Goal: Task Accomplishment & Management: Manage account settings

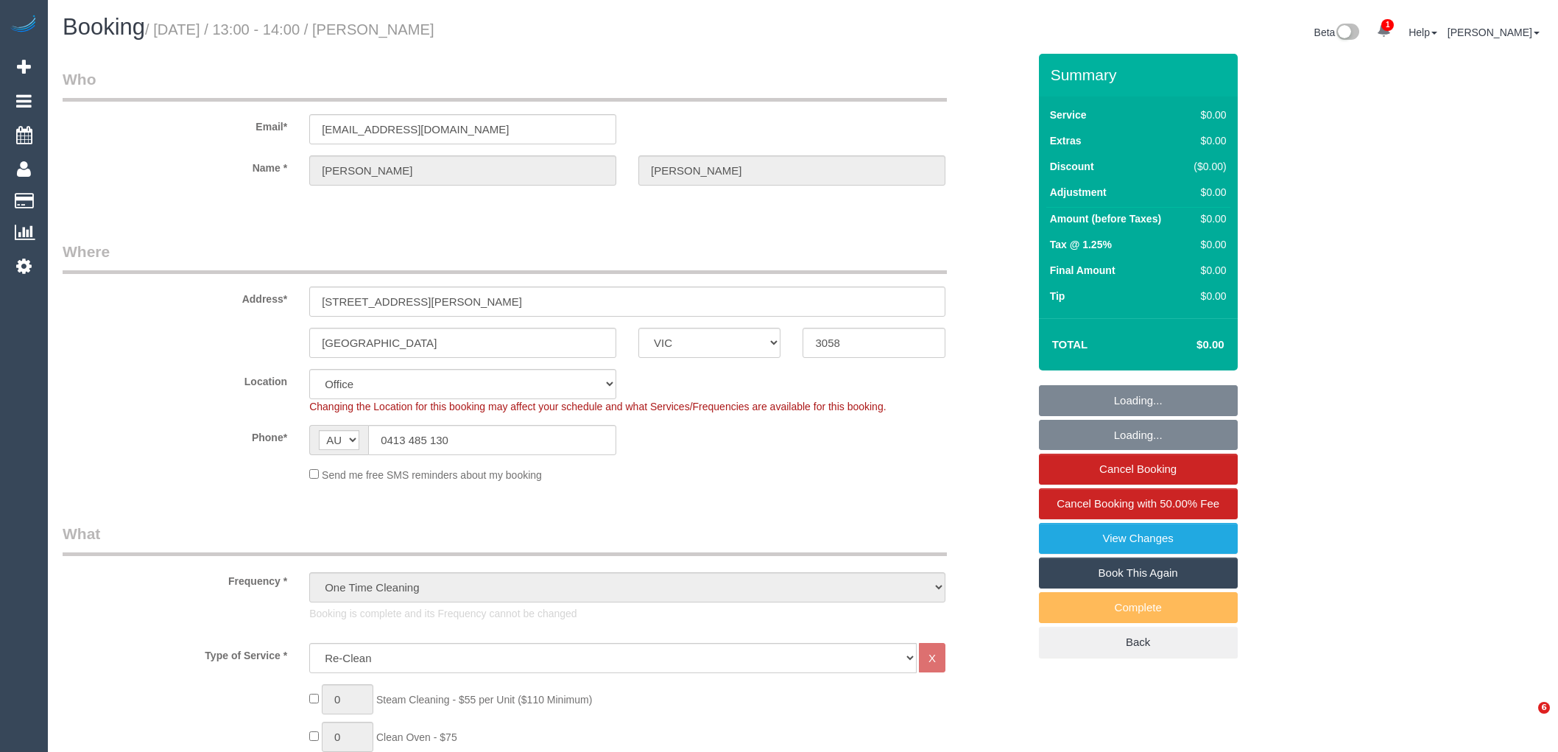
select select "VIC"
select select "object:652"
select select "string:stripe-pm_1Ry1ER2GScqysDRVt0ZAC5Tt"
select select "number:28"
select select "number:17"
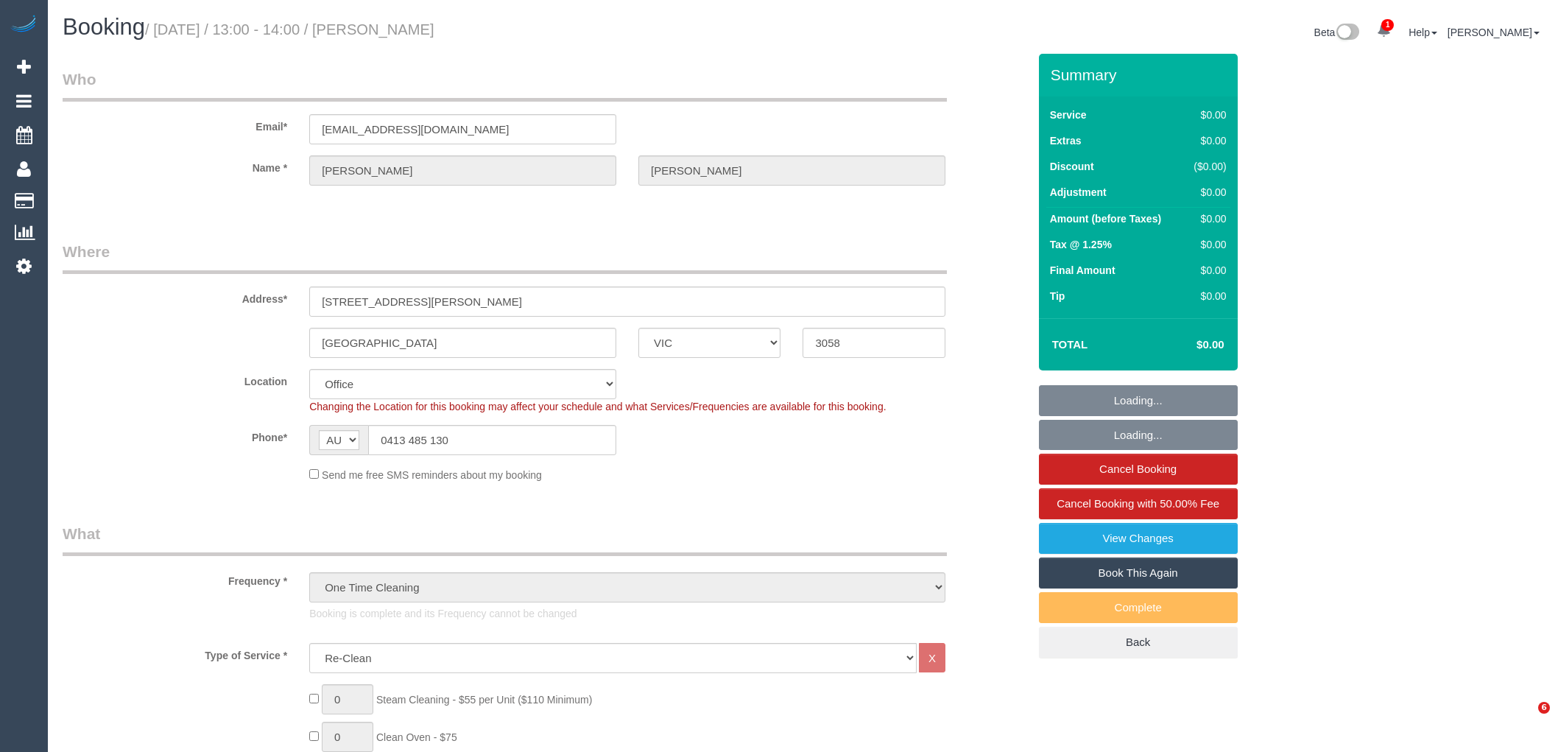
select select "number:18"
select select "number:24"
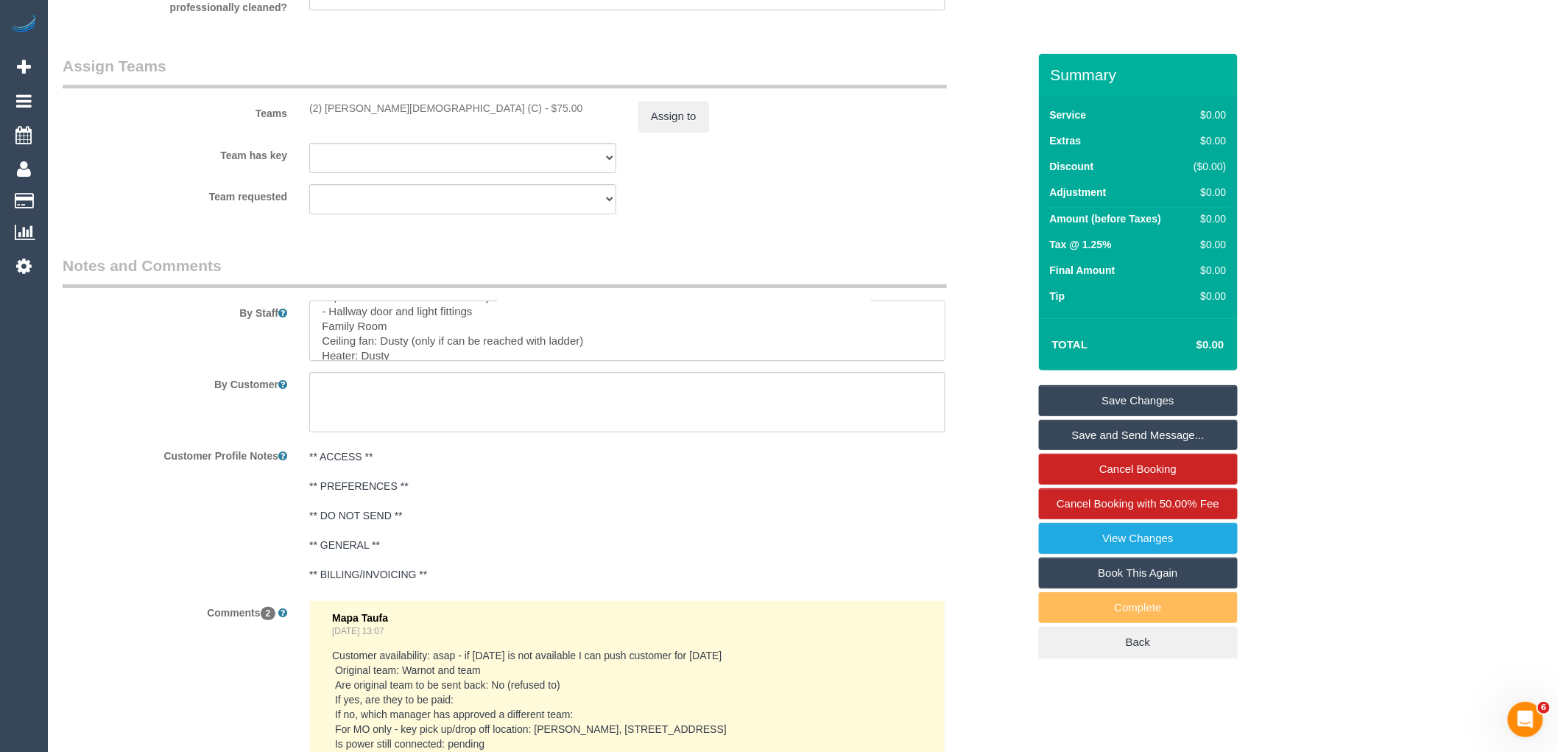
scroll to position [65, 0]
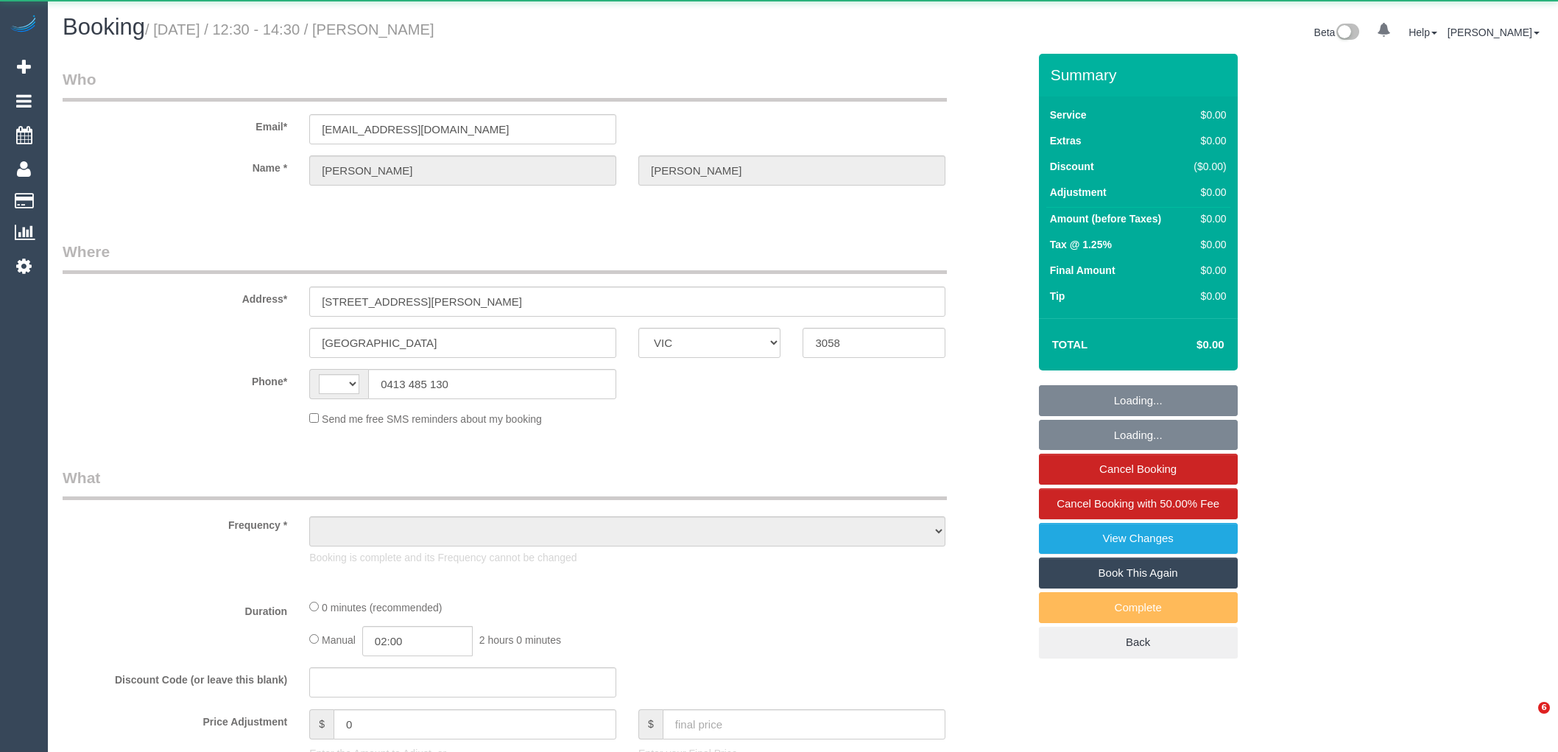
select select "VIC"
select select "string:stripe-pm_1Ry1ER2GScqysDRVt0ZAC5Tt"
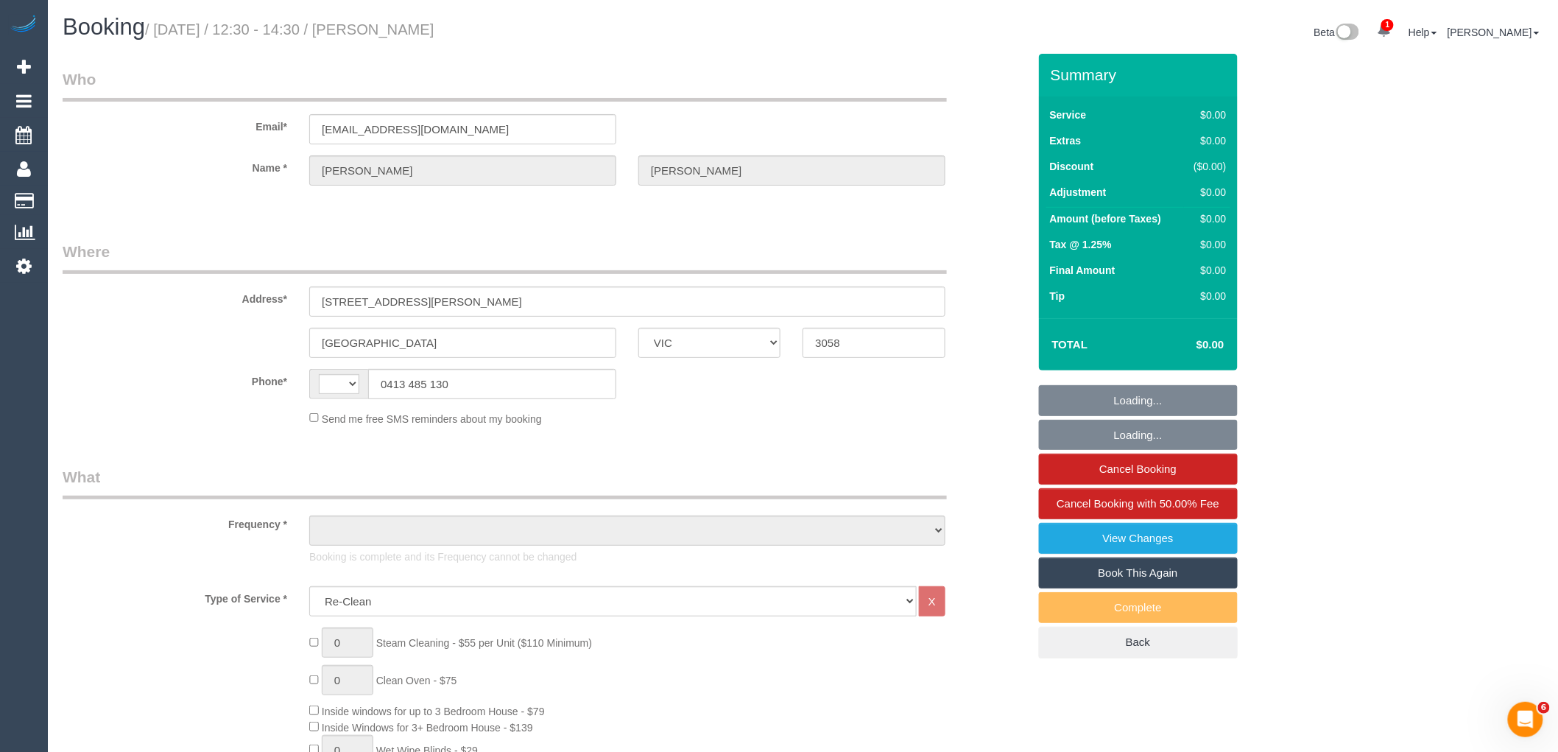
select select "string:AU"
select select "object:411"
select select "number:28"
select select "number:17"
select select "number:18"
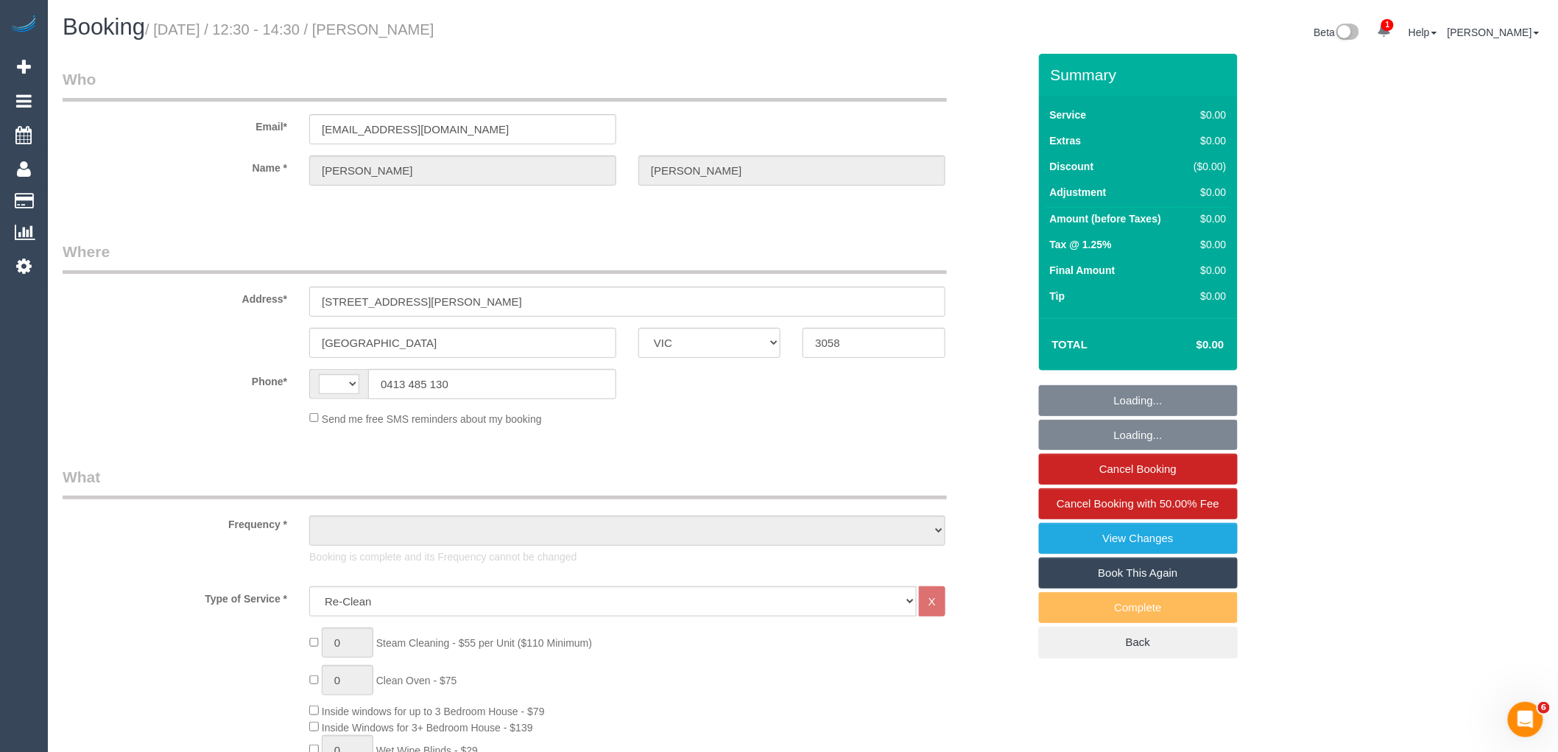
select select "number:24"
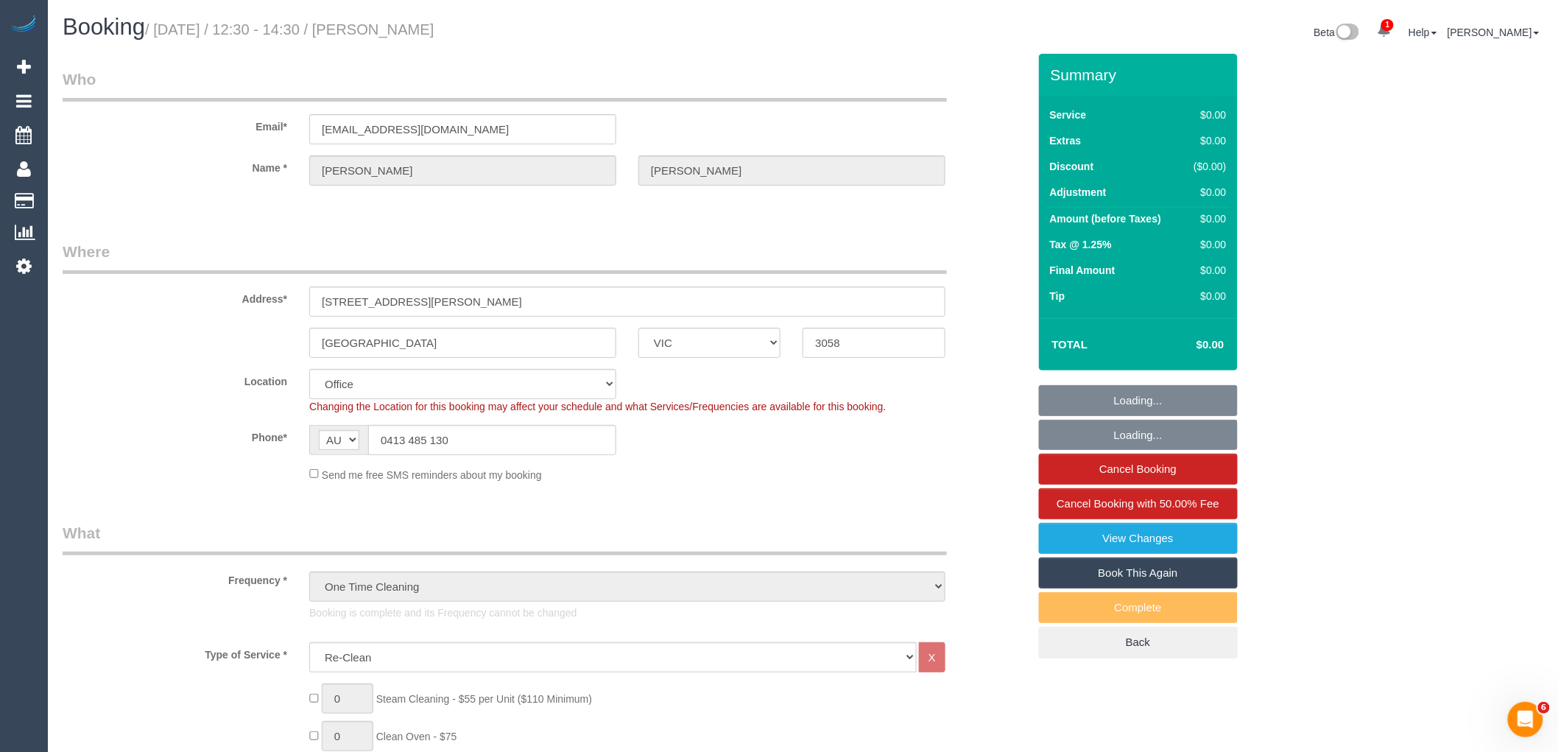
select select "object:2129"
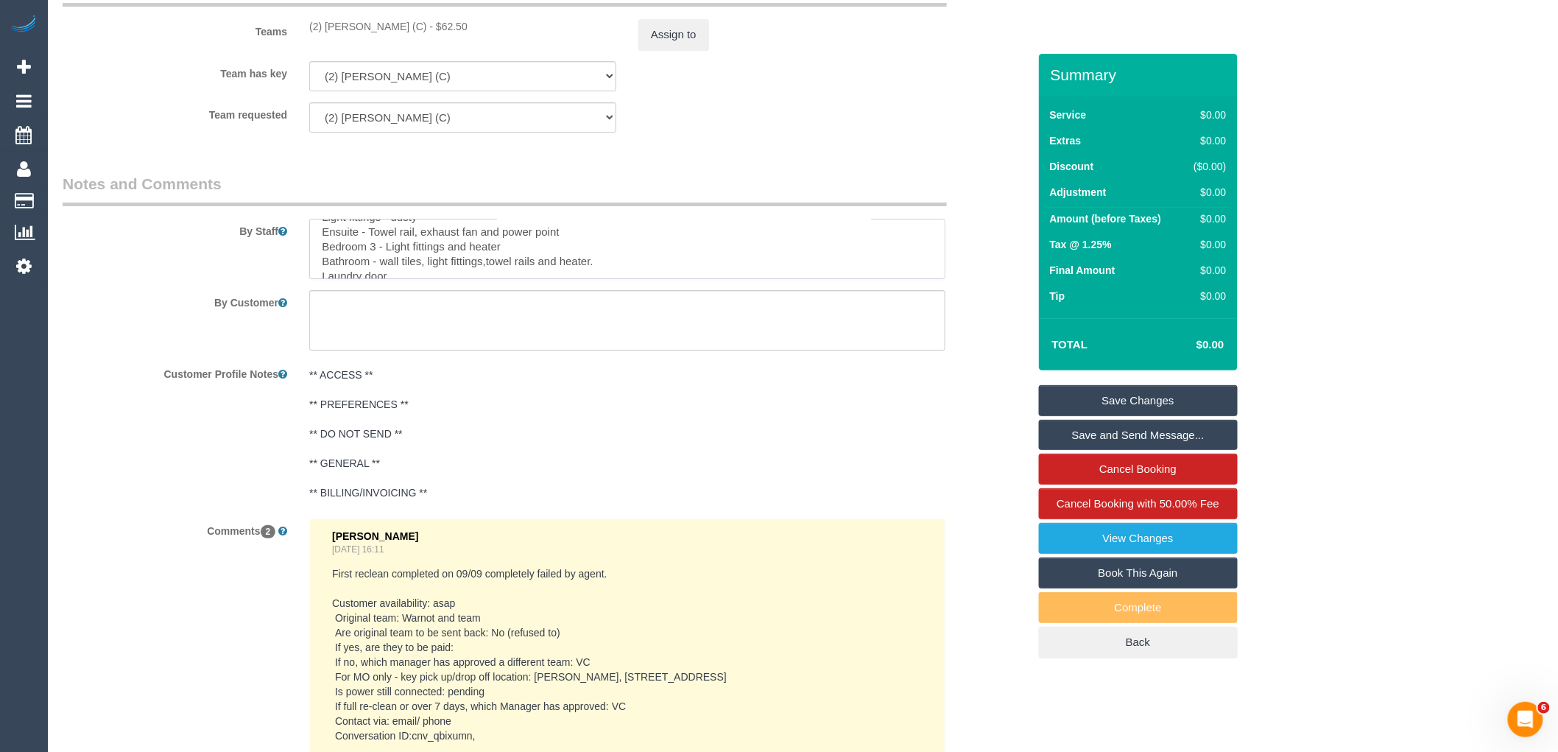
scroll to position [196, 0]
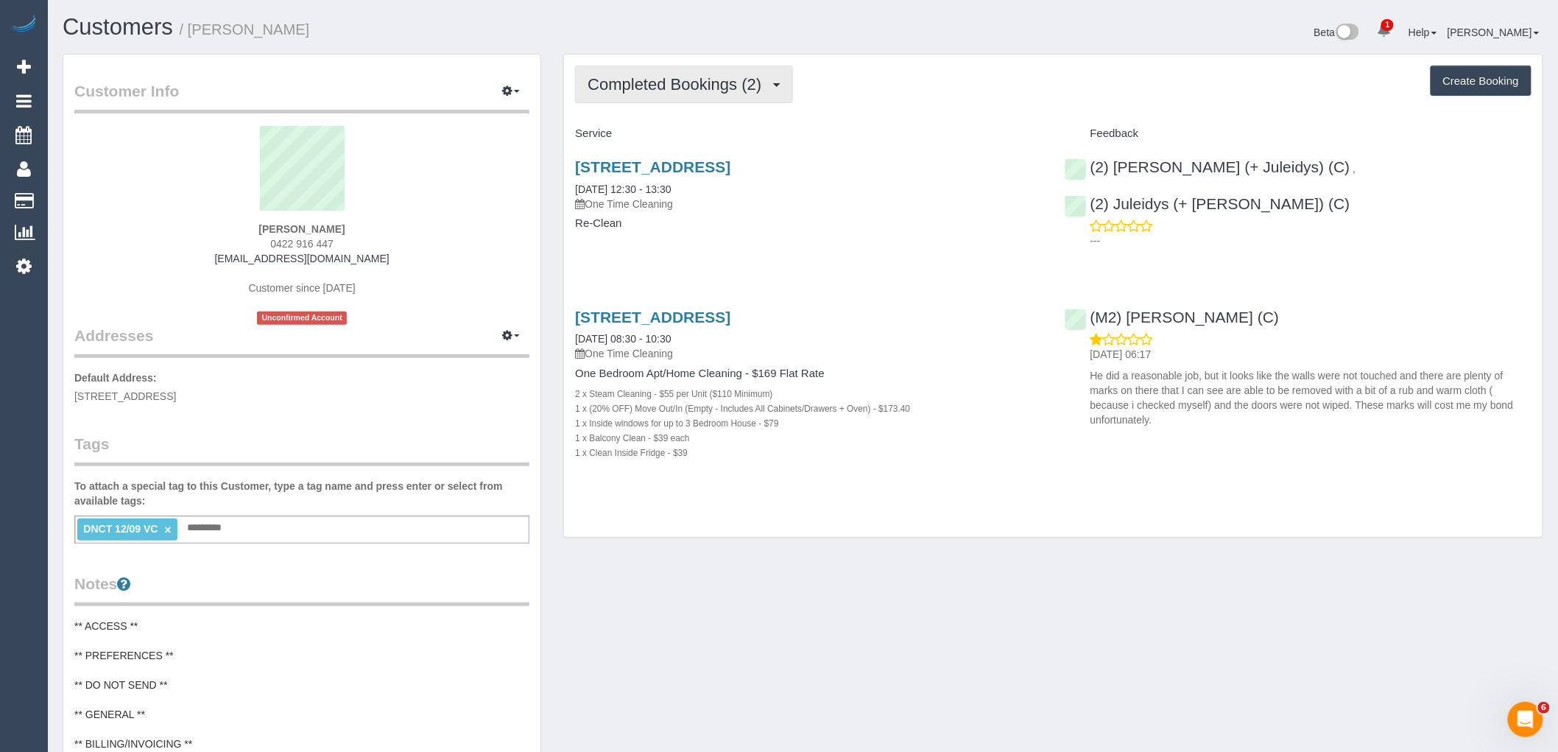
click at [724, 86] on span "Completed Bookings (2)" at bounding box center [678, 84] width 181 height 18
click at [889, 100] on div "Completed Bookings (2) Completed Bookings (2) Upcoming Bookings (0) Cancelled B…" at bounding box center [1053, 85] width 957 height 38
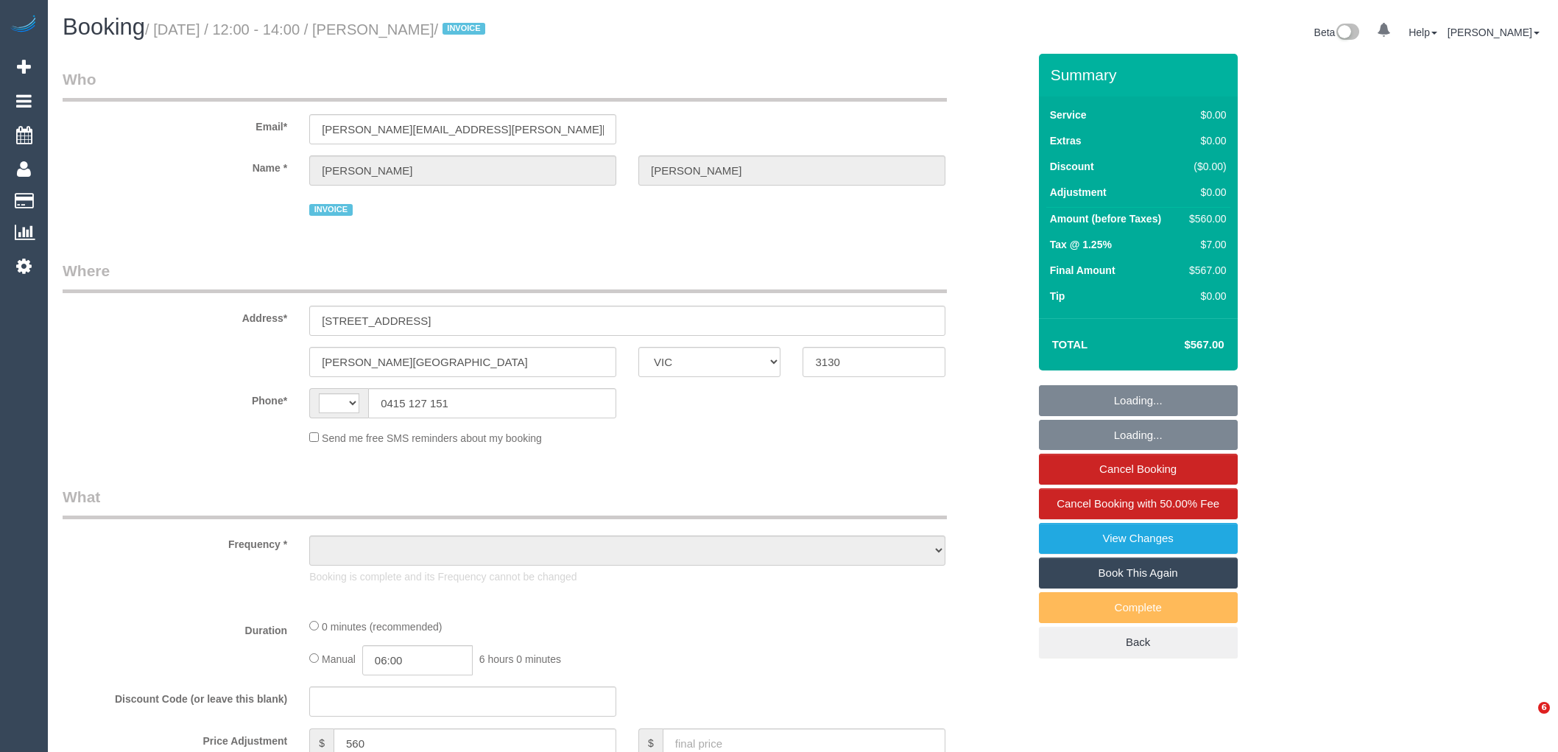
select select "VIC"
select select "string:AU"
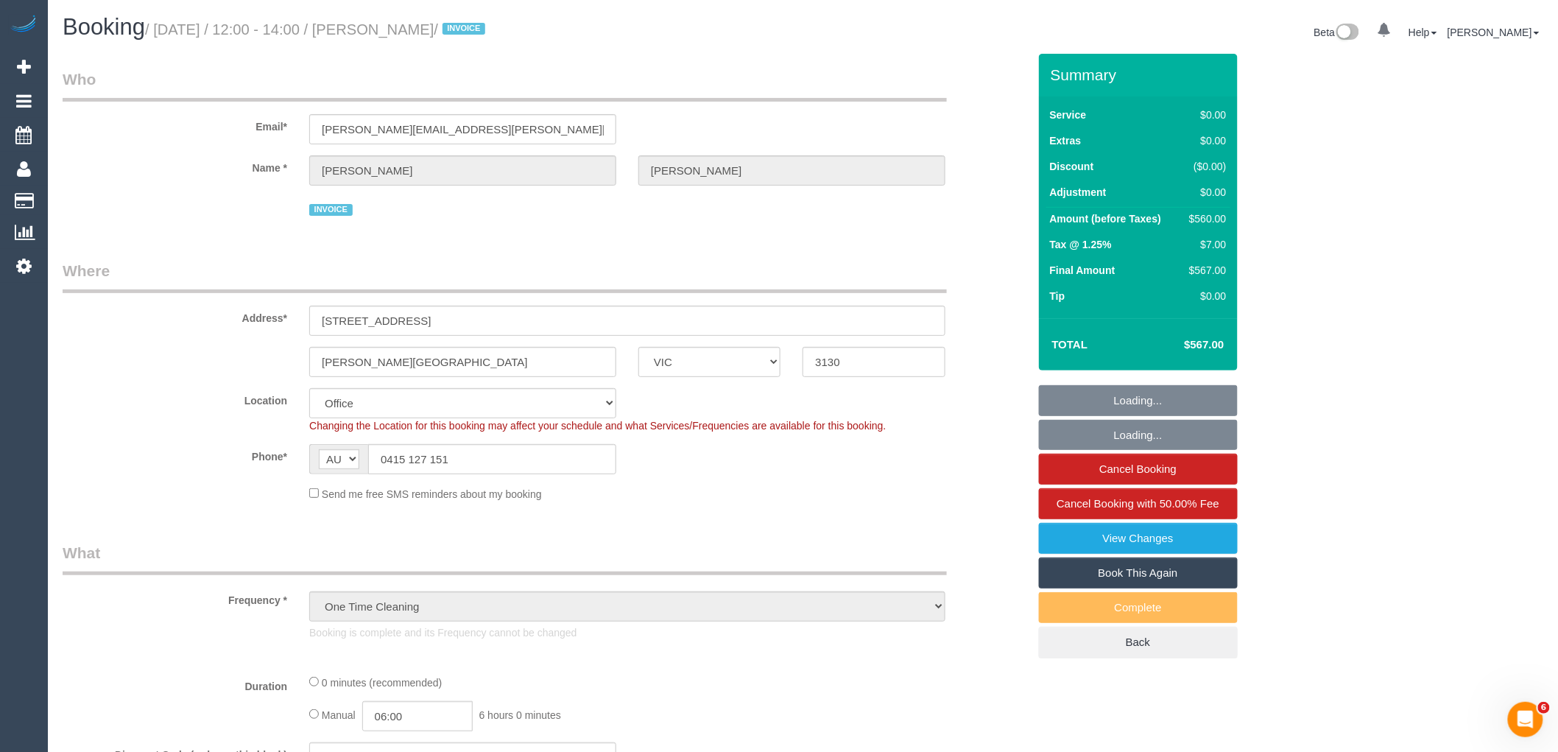
select select "object:692"
select select "number:28"
select select "number:14"
select select "number:19"
select select "number:36"
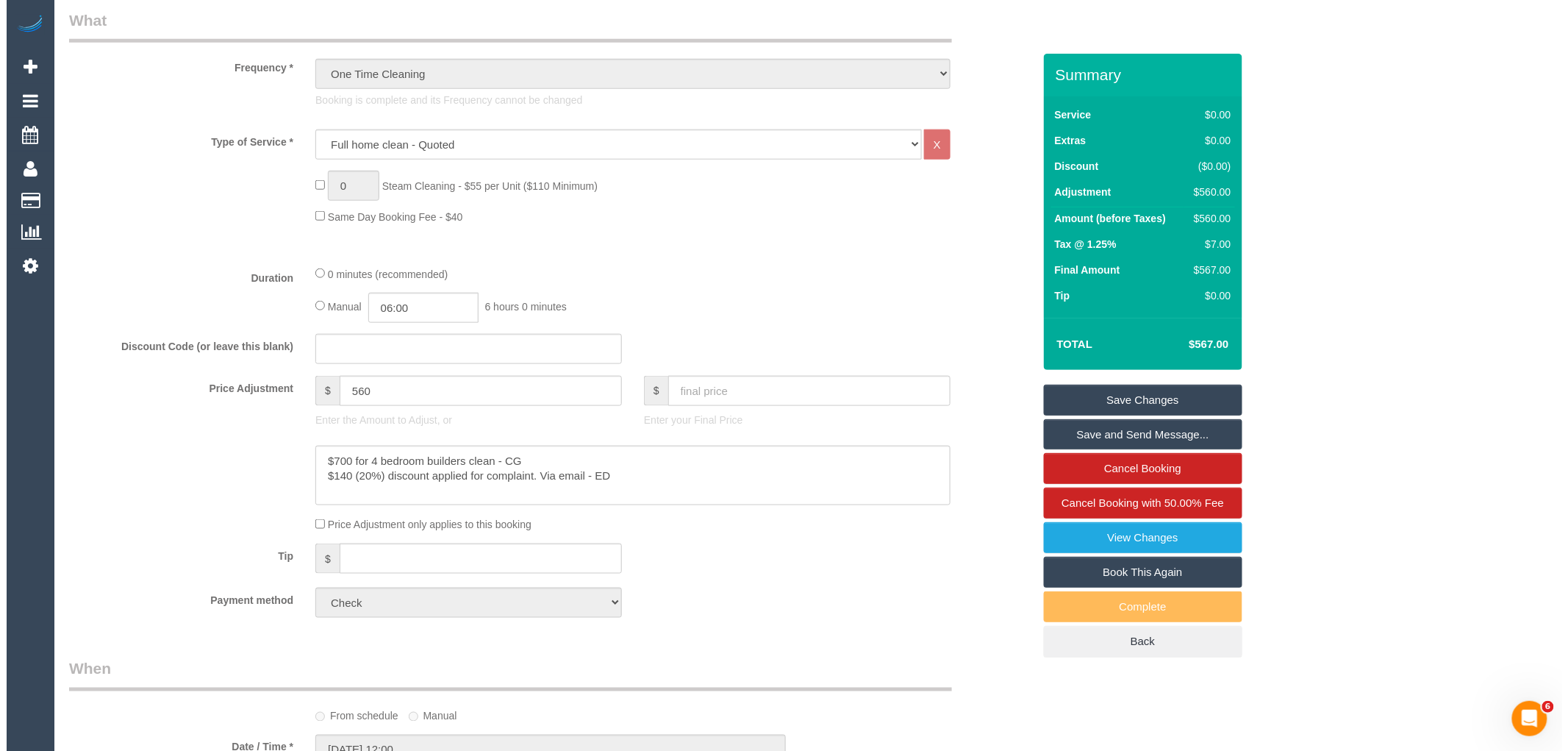
scroll to position [571, 0]
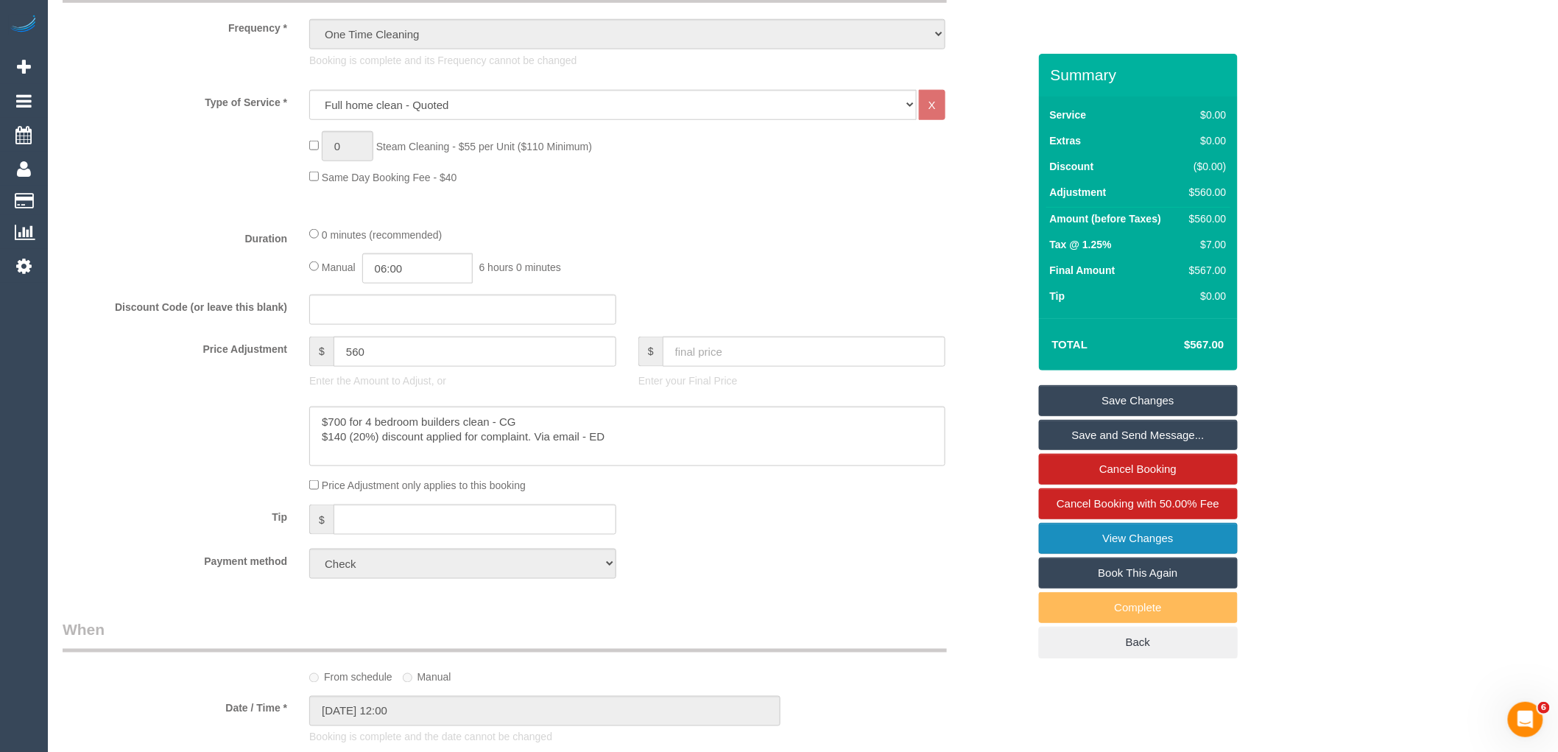
click at [1164, 543] on link "View Changes" at bounding box center [1138, 538] width 199 height 31
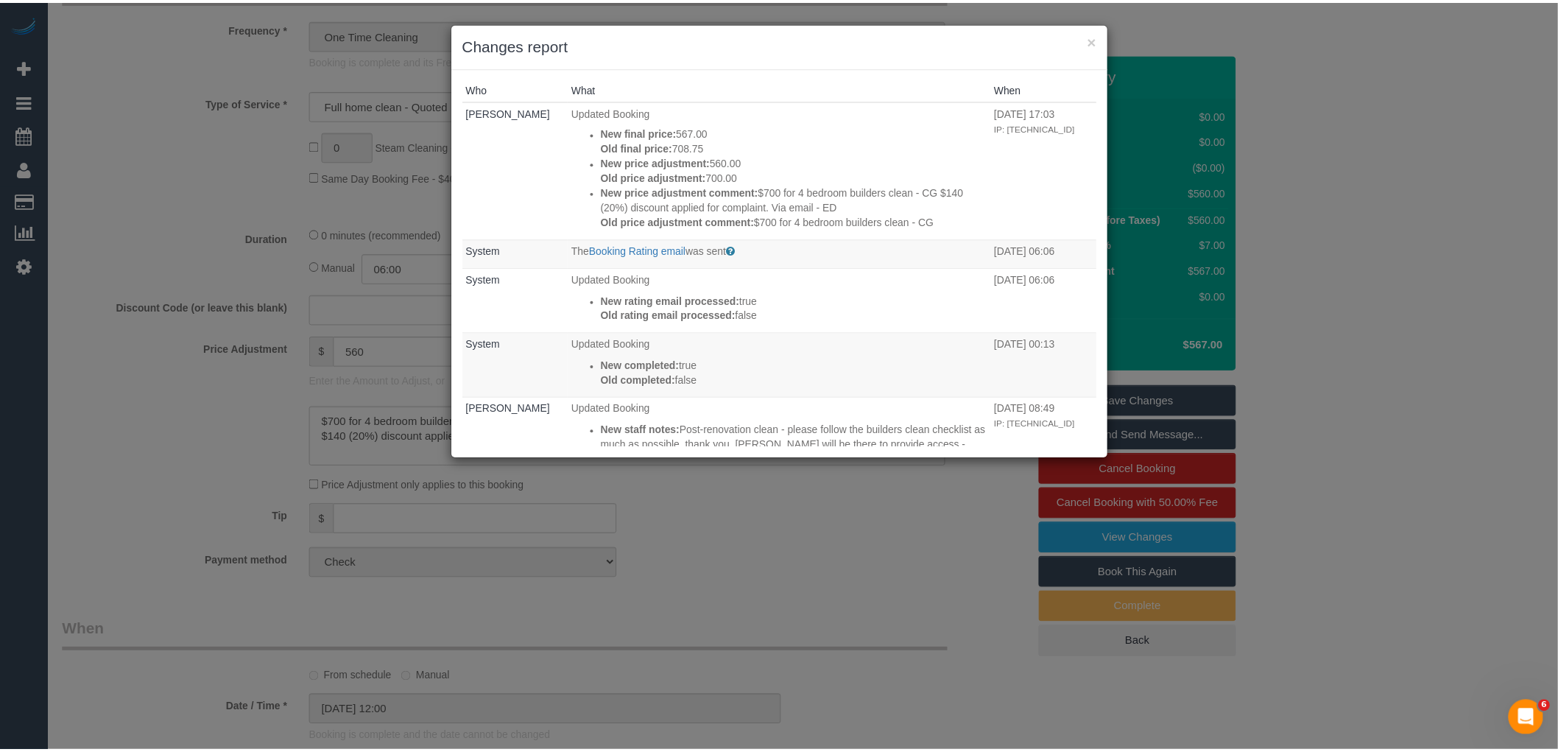
scroll to position [0, 0]
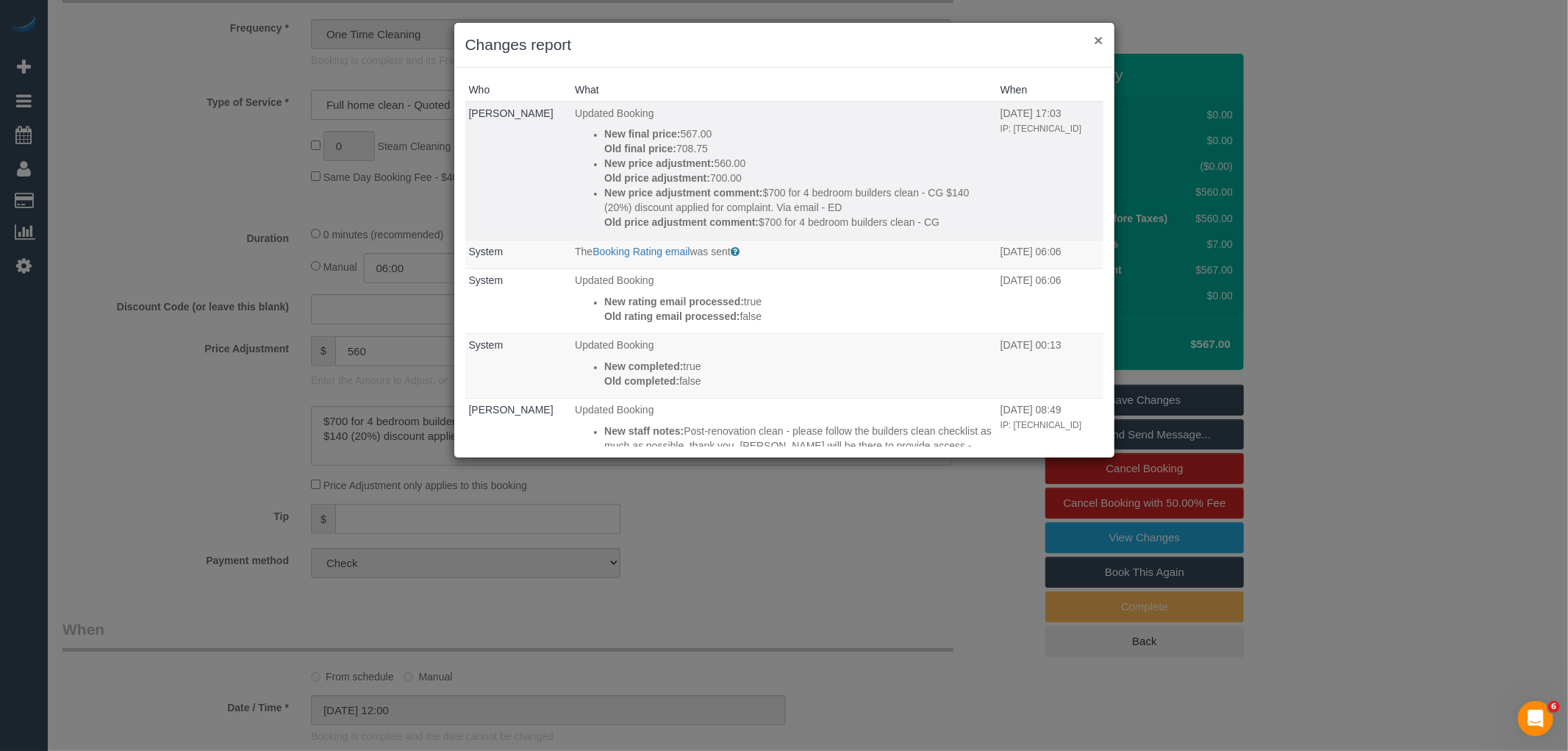
drag, startPoint x: 1096, startPoint y: 37, endPoint x: 1081, endPoint y: 52, distance: 21.2
click at [1096, 37] on button "×" at bounding box center [1098, 39] width 9 height 15
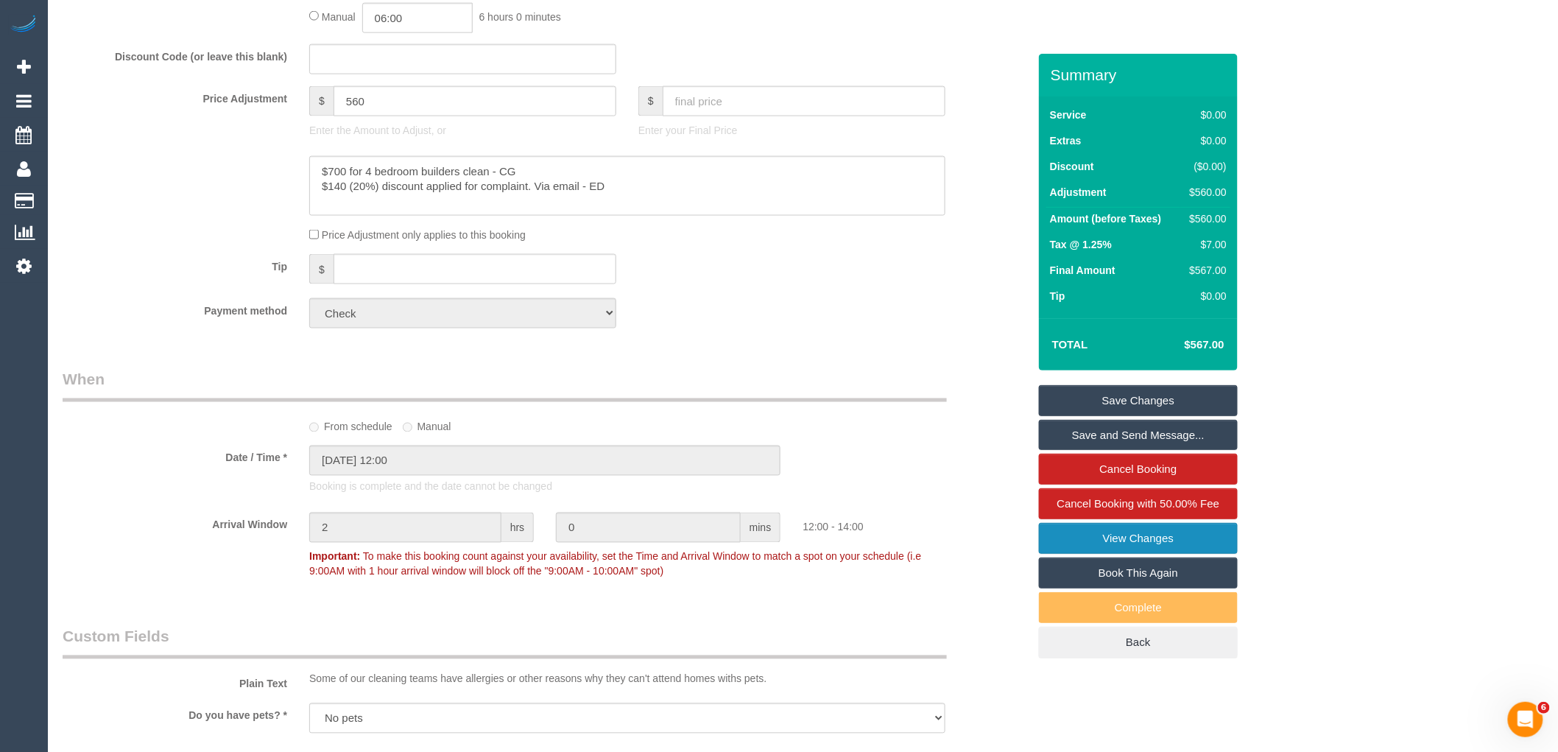
scroll to position [654, 0]
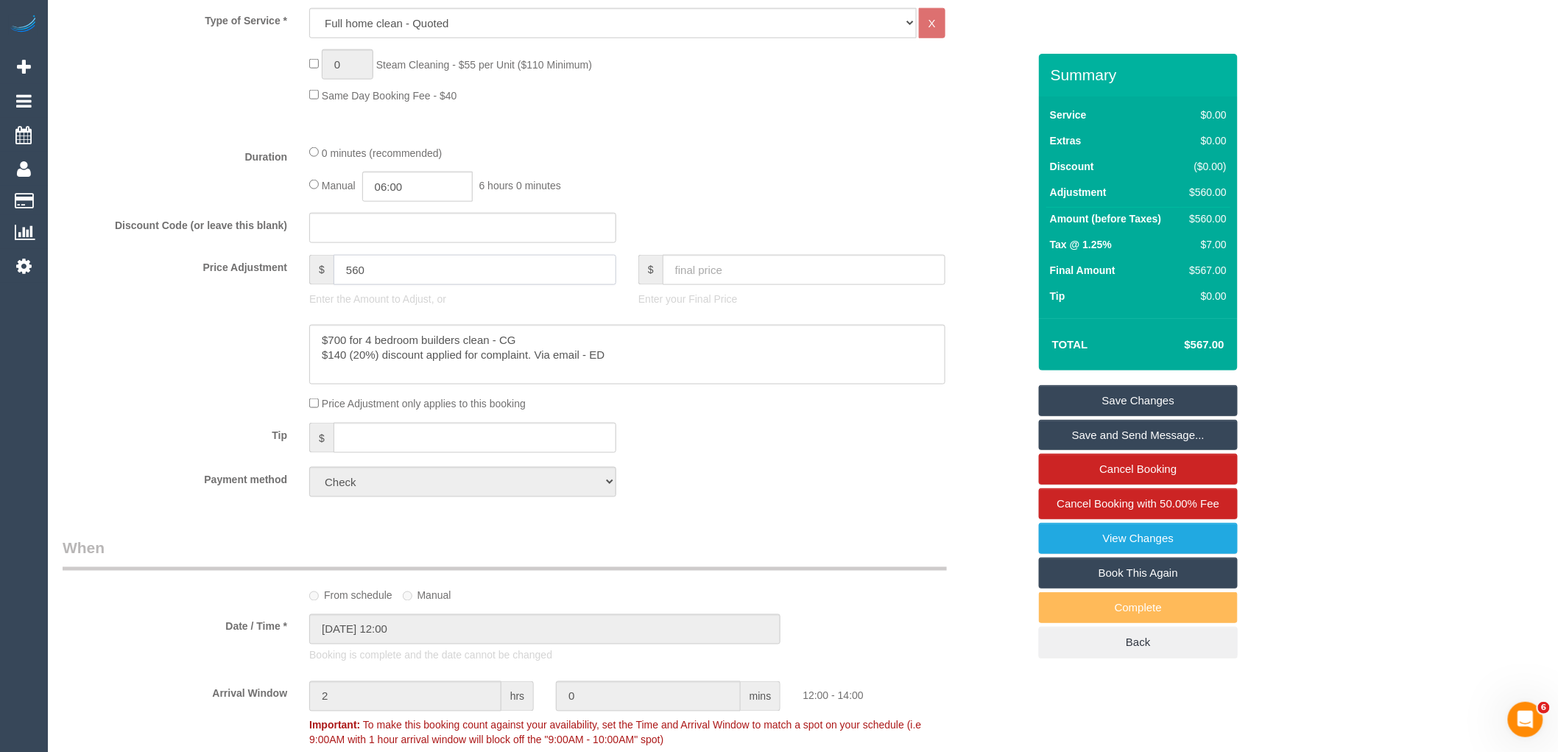
drag, startPoint x: 424, startPoint y: 270, endPoint x: 281, endPoint y: 270, distance: 143.6
click at [281, 270] on div "Price Adjustment $ 560 Enter the Amount to Adjust, or $ Enter your Final Price" at bounding box center [546, 284] width 988 height 59
click at [798, 418] on fieldset "What Frequency * One Time Cleaning Weekly - 10% Off - 10.00% (0% for the First …" at bounding box center [546, 198] width 966 height 620
type input "0"
click at [732, 275] on input "text" at bounding box center [804, 270] width 283 height 30
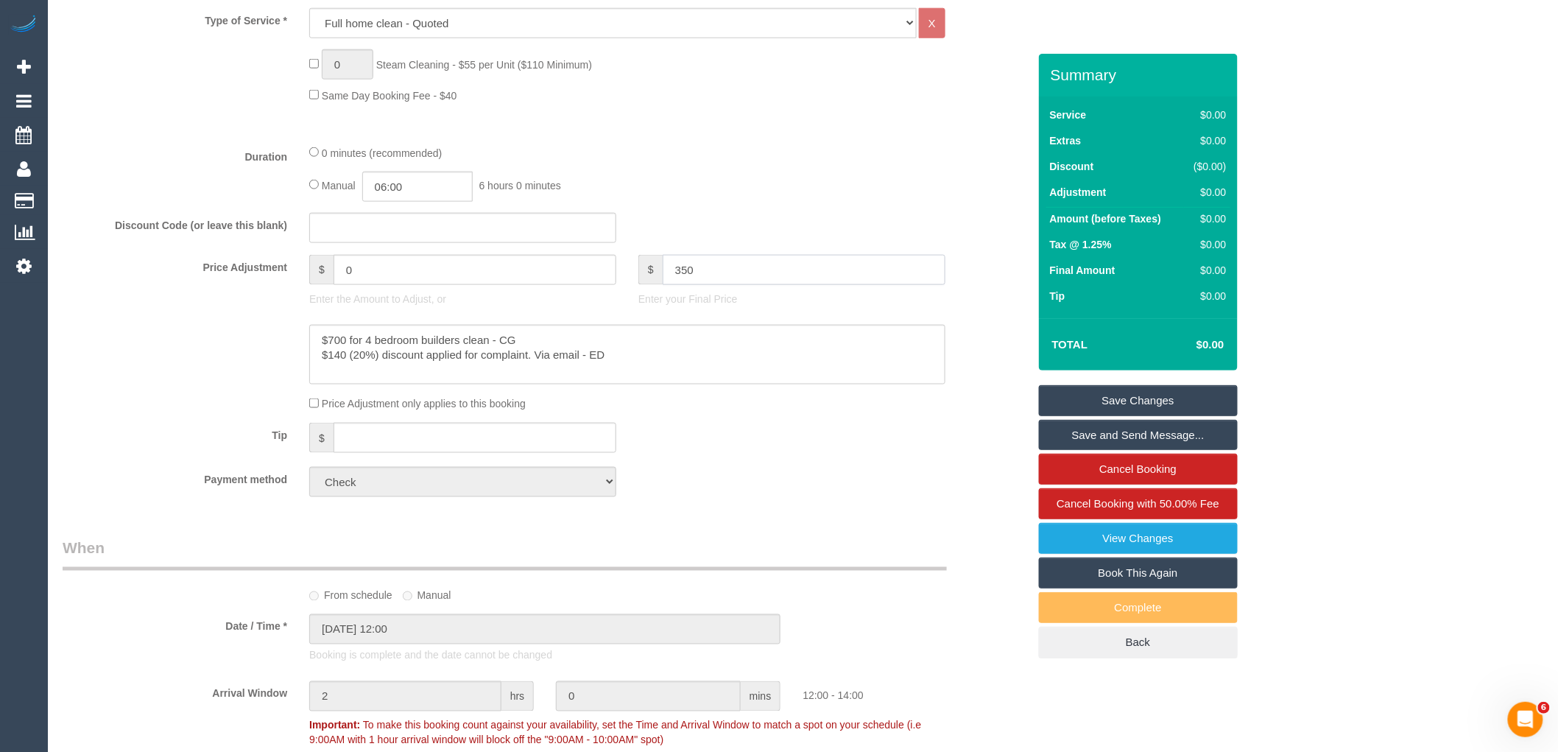
type input "350"
click at [783, 493] on div "Payment method Add Credit Card Cash Check Paypal" at bounding box center [546, 482] width 988 height 30
type input "345.68"
click at [361, 356] on textarea at bounding box center [627, 355] width 636 height 60
drag, startPoint x: 348, startPoint y: 355, endPoint x: 330, endPoint y: 362, distance: 18.9
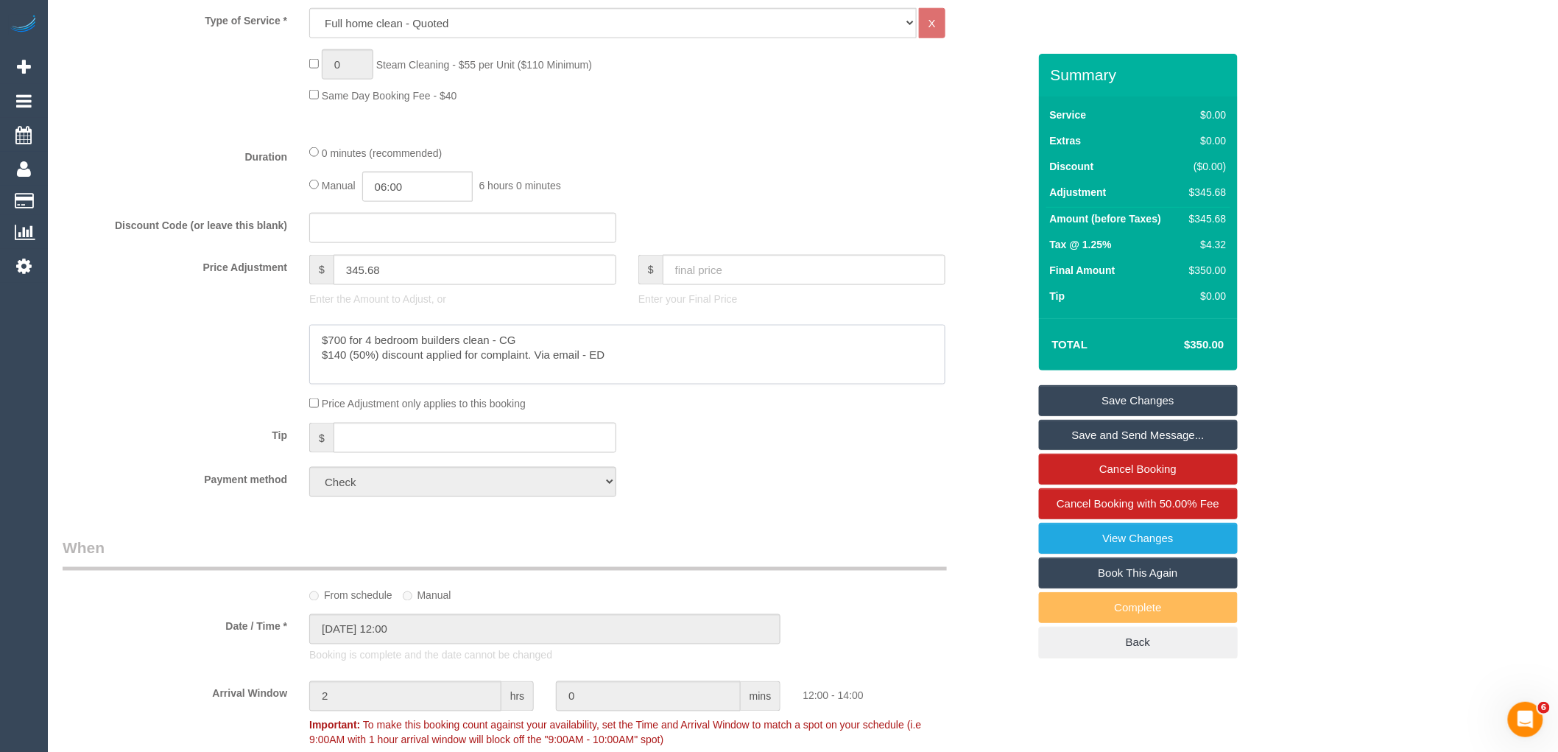
click at [330, 362] on textarea at bounding box center [627, 355] width 636 height 60
click at [754, 433] on div "Tip $" at bounding box center [546, 439] width 988 height 33
click at [641, 365] on textarea at bounding box center [627, 355] width 636 height 60
type textarea "$700 for 4 bedroom builders clean - CG $350 (50%) discount applied for complain…"
click at [1186, 402] on link "Save Changes" at bounding box center [1138, 400] width 199 height 31
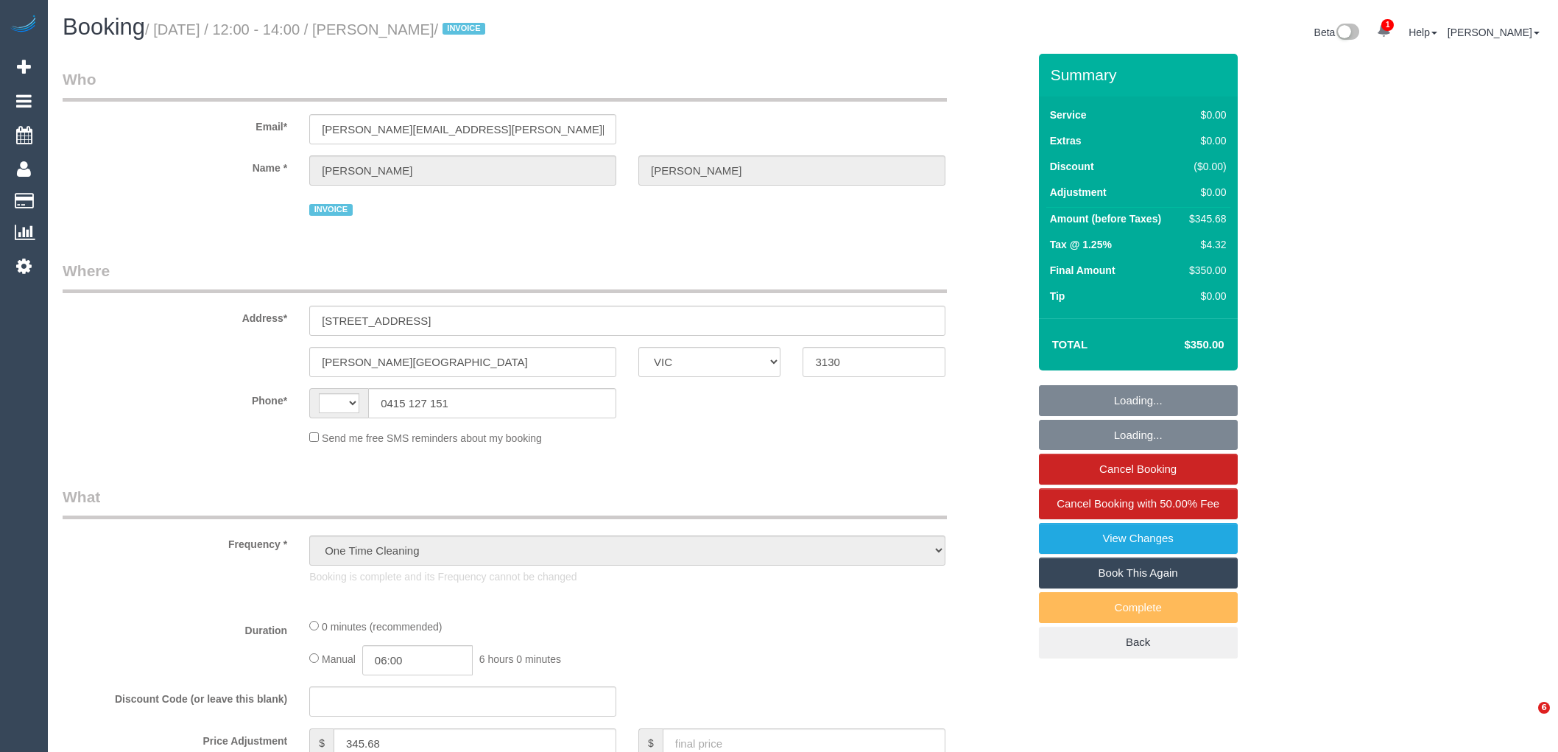
select select "VIC"
select select "string:AU"
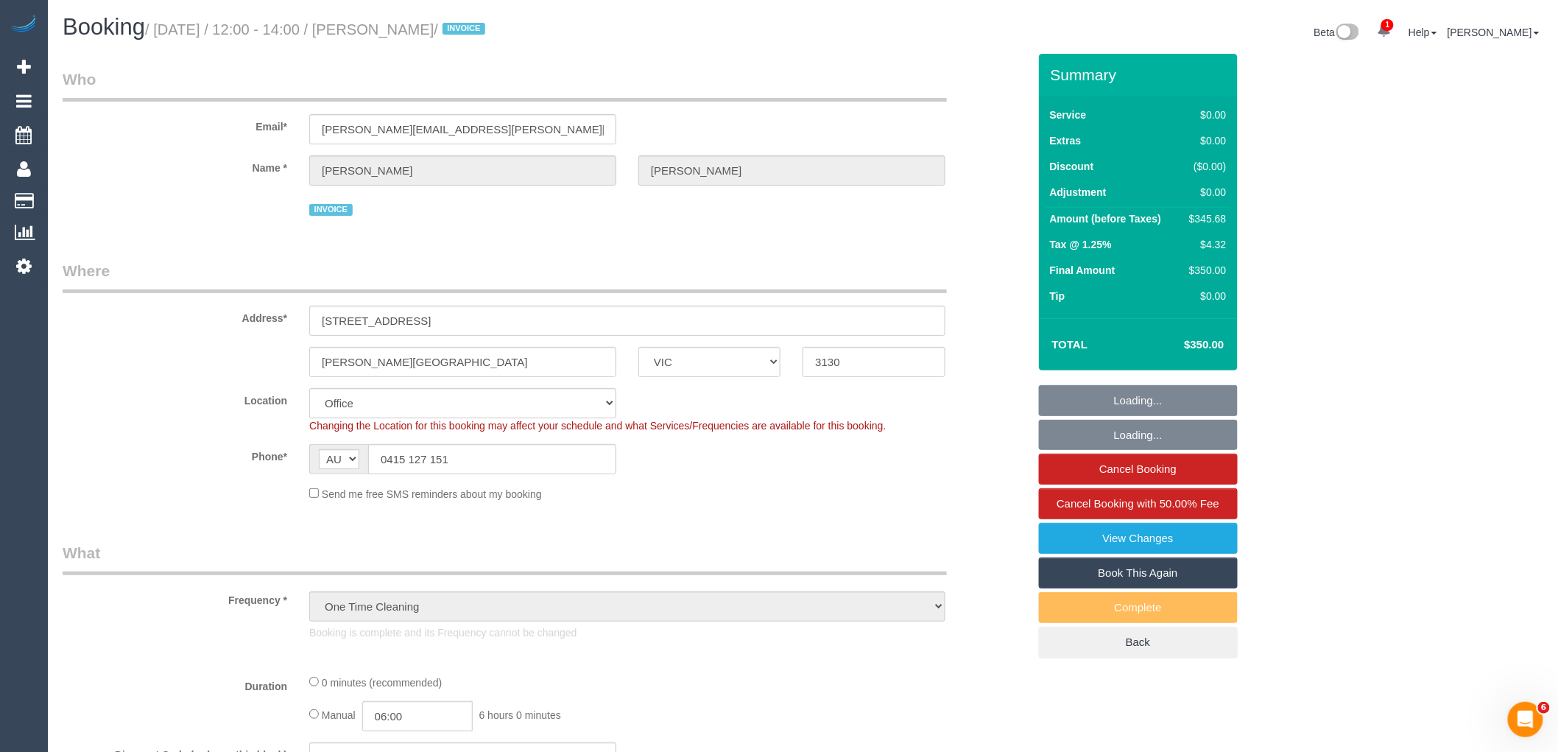
select select "object:757"
select select "number:28"
select select "number:14"
select select "number:19"
select select "number:36"
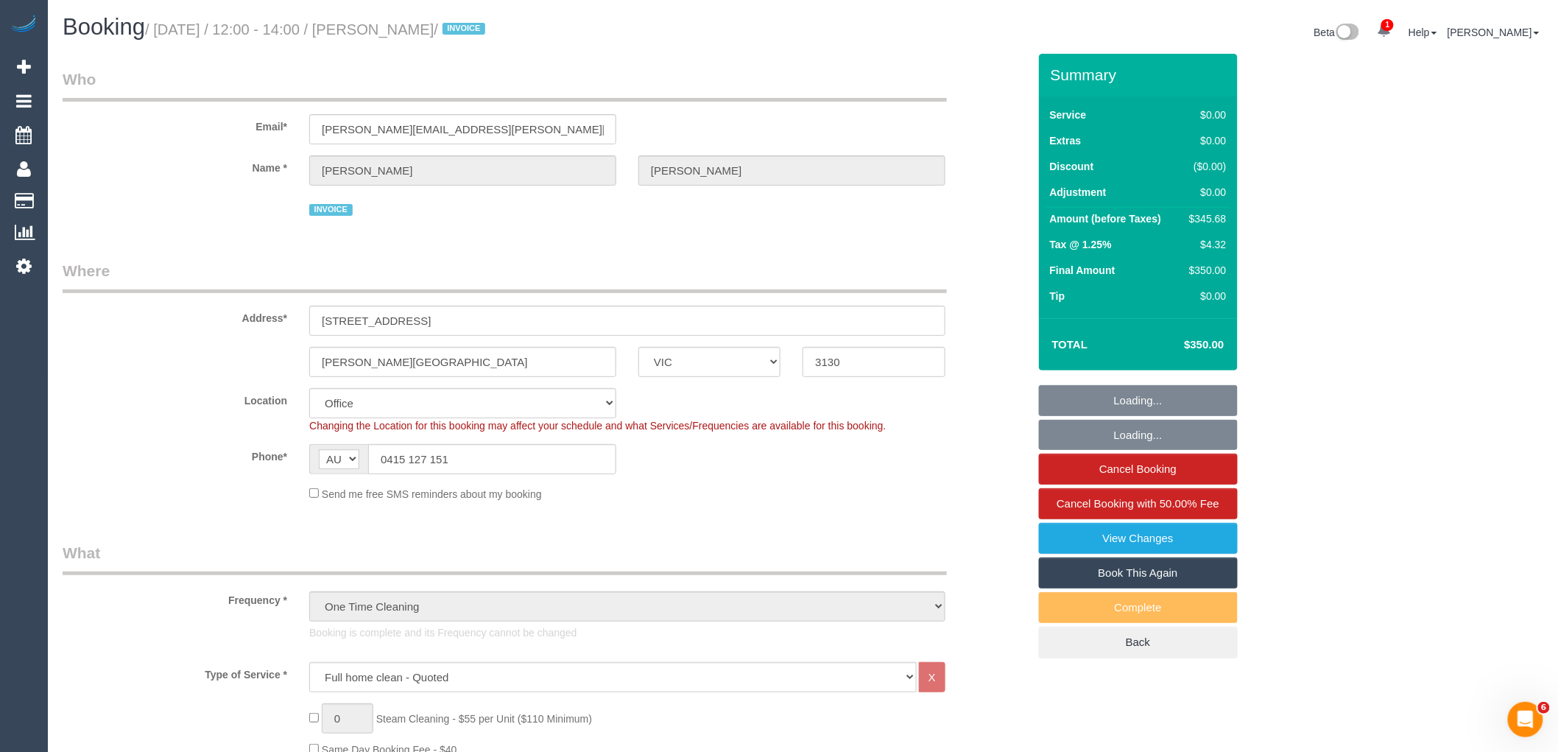
drag, startPoint x: 491, startPoint y: 25, endPoint x: 383, endPoint y: 27, distance: 107.5
click at [383, 27] on small "/ August 07, 2025 / 12:00 - 14:00 / Sravanthi Kalepu / INVOICE" at bounding box center [317, 29] width 345 height 16
copy small "Sravanthi Kalepu"
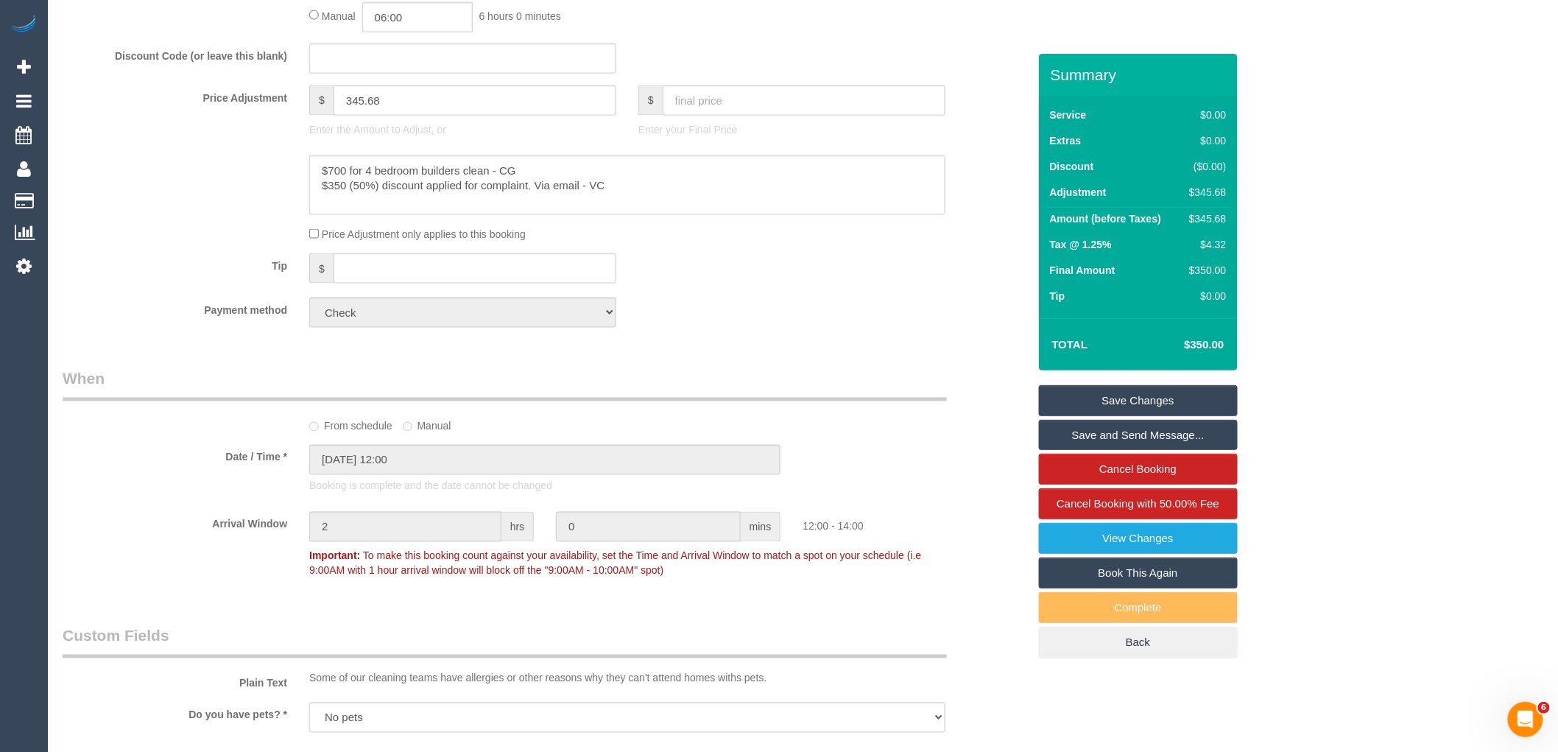
scroll to position [818, 0]
click at [792, 356] on div "Who Email* sravanthi.kalepu@gmail.com Name * Sravanthi Kalepu INVOICE Where Add…" at bounding box center [546, 634] width 988 height 2796
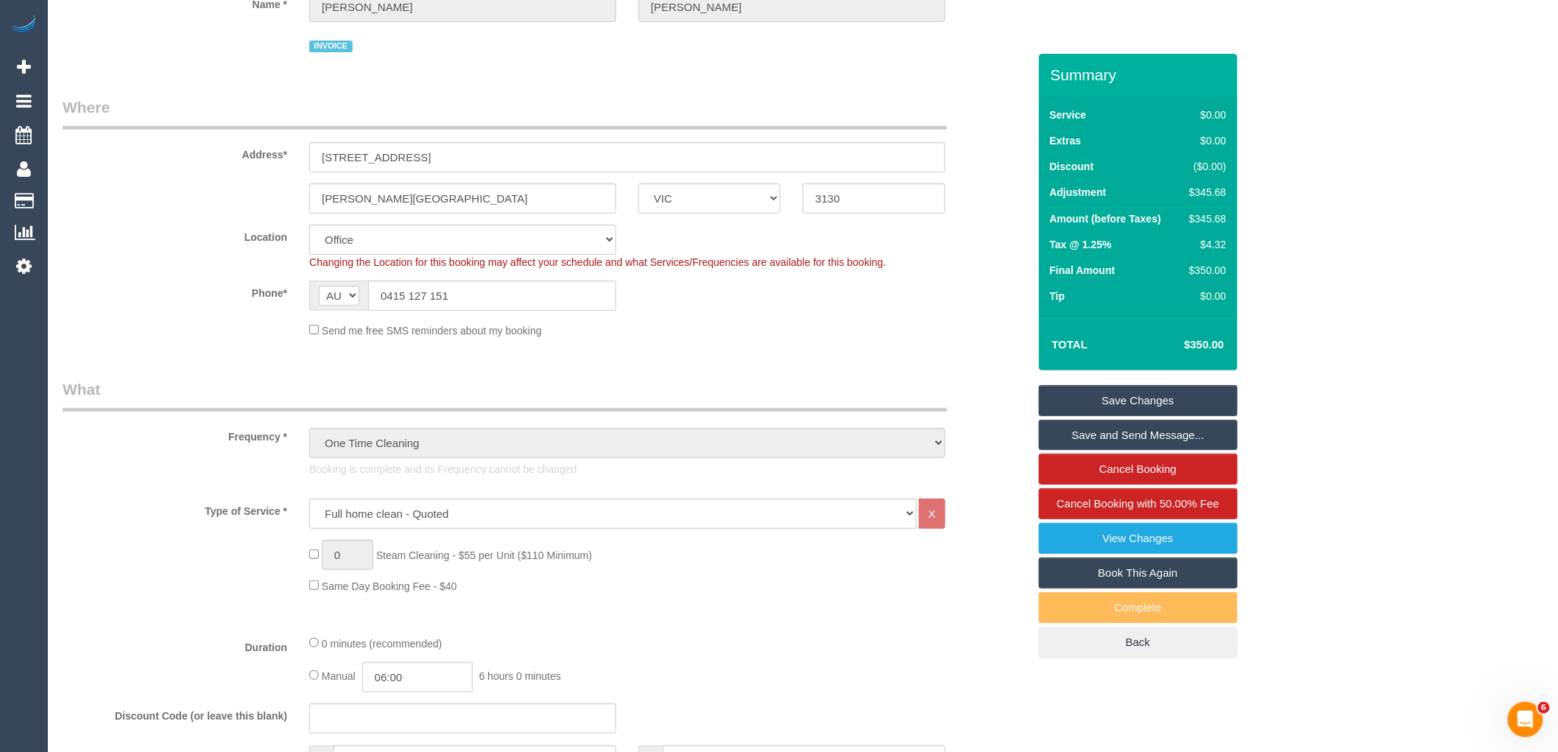
scroll to position [0, 0]
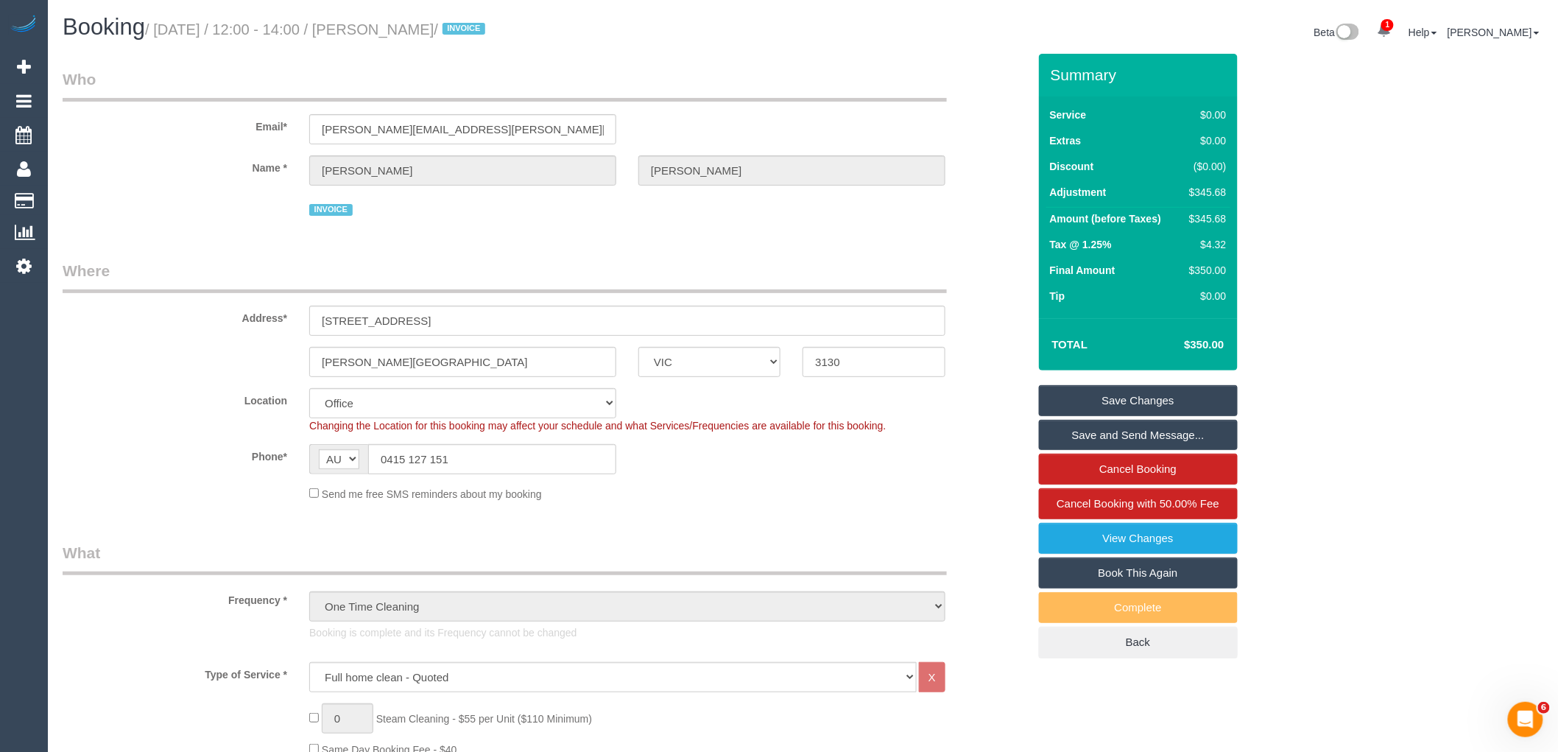
drag, startPoint x: 492, startPoint y: 24, endPoint x: 380, endPoint y: 31, distance: 112.1
click at [380, 31] on small "/ August 07, 2025 / 12:00 - 14:00 / Sravanthi Kalepu / INVOICE" at bounding box center [317, 29] width 345 height 16
copy small "Sravanthi Kalepu"
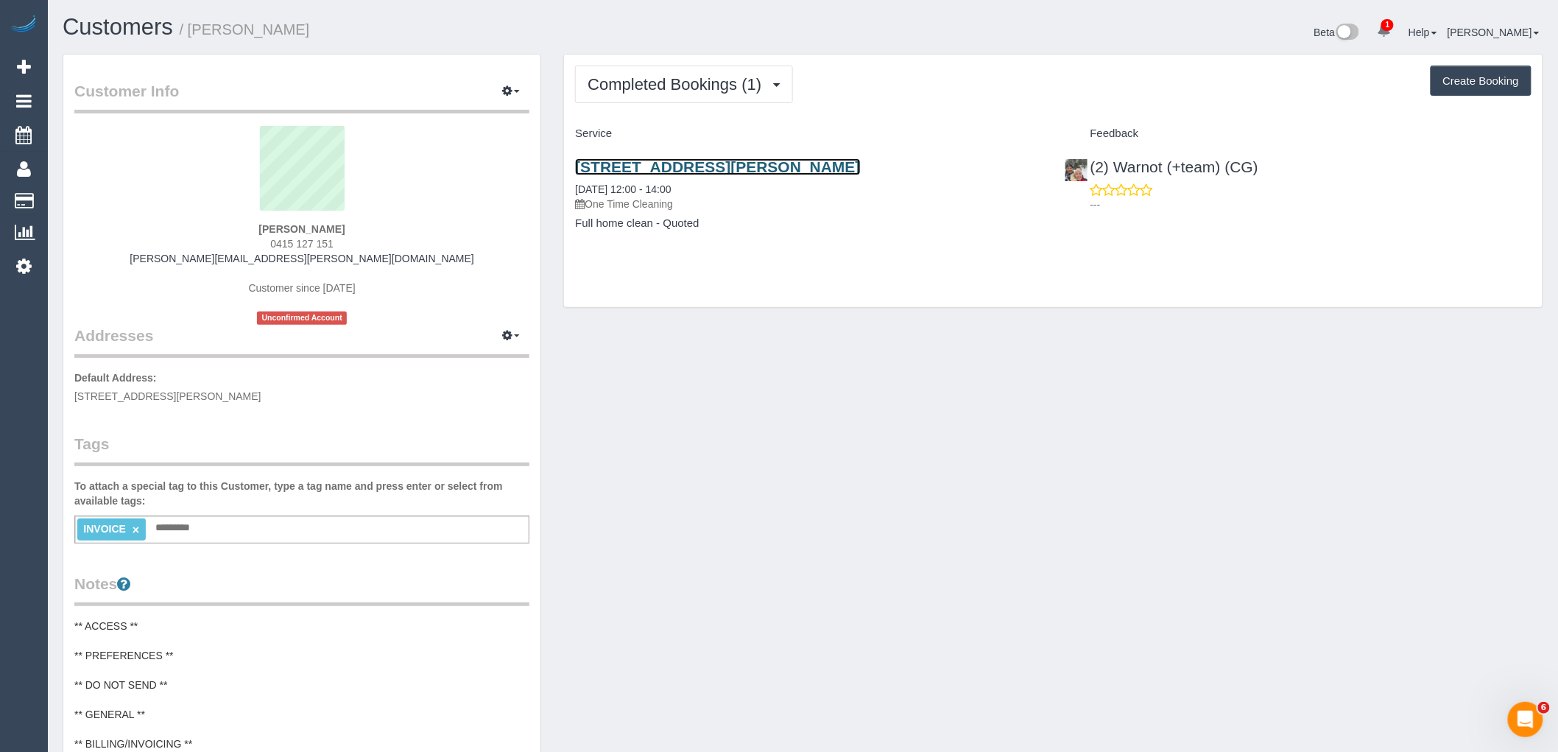
click at [823, 166] on link "[STREET_ADDRESS][PERSON_NAME]" at bounding box center [717, 166] width 285 height 17
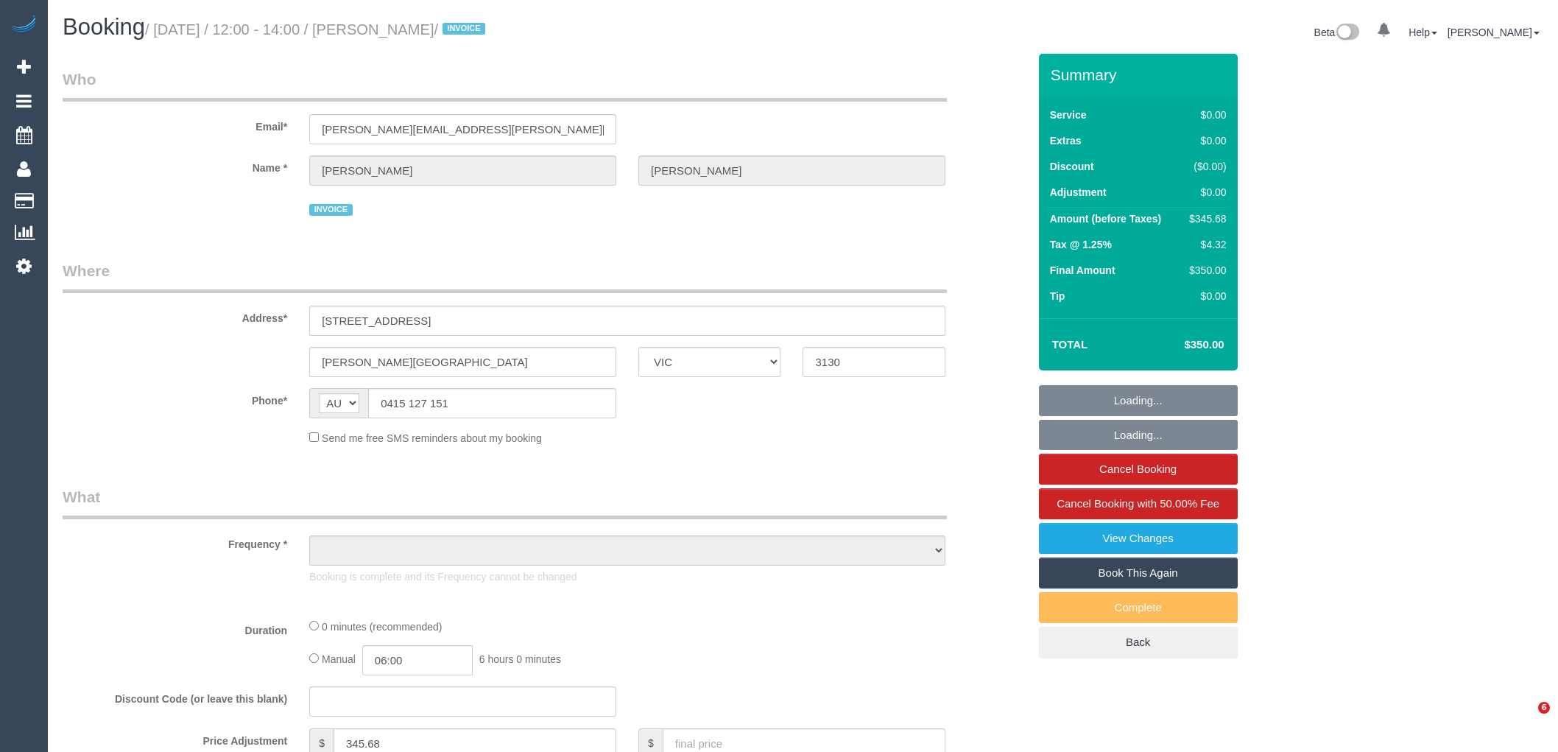
select select "VIC"
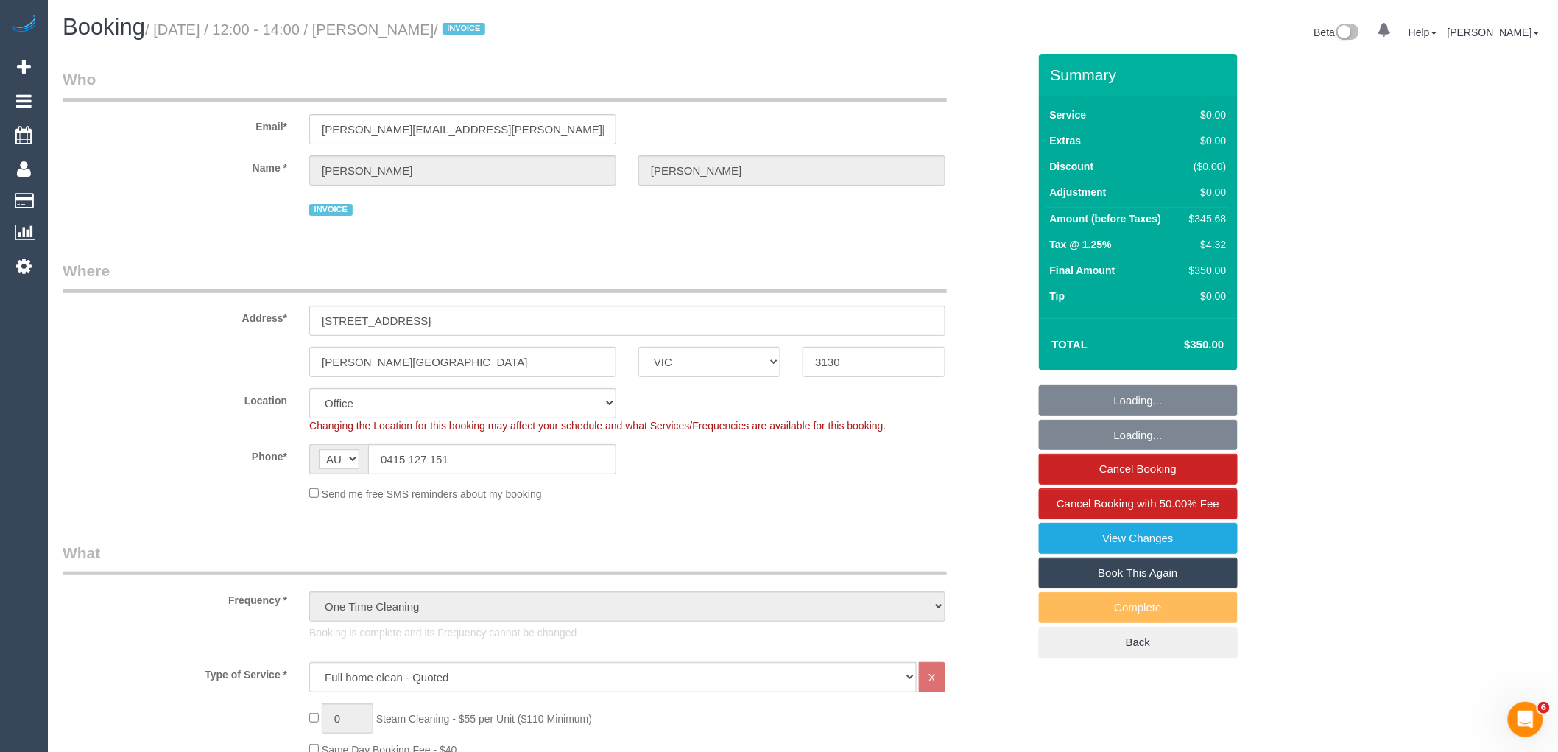
select select "object:757"
select select "number:28"
select select "number:14"
select select "number:19"
select select "number:36"
